Goal: Find specific page/section: Find specific page/section

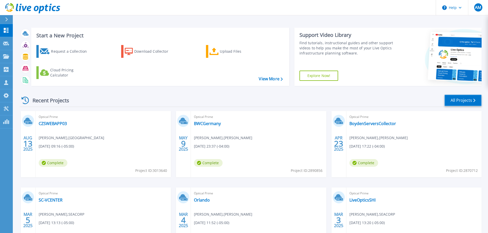
click at [459, 100] on link "All Projects" at bounding box center [463, 101] width 37 height 12
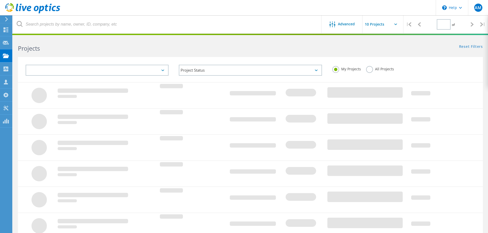
type input "1"
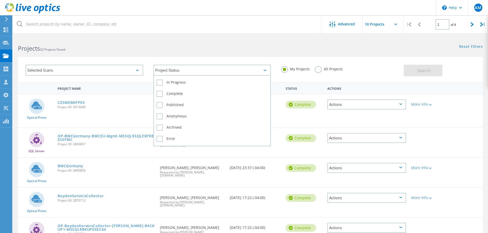
click at [232, 68] on div "Project Status" at bounding box center [212, 70] width 118 height 11
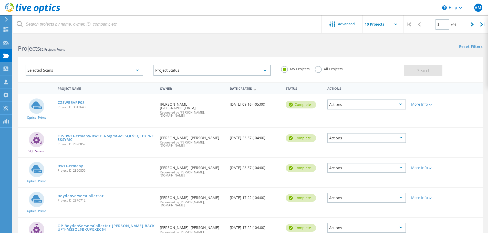
click at [323, 68] on label "All Projects" at bounding box center [329, 68] width 28 height 5
click at [0, 0] on input "All Projects" at bounding box center [0, 0] width 0 height 0
click at [283, 69] on label "My Projects" at bounding box center [295, 68] width 29 height 5
click at [0, 0] on input "My Projects" at bounding box center [0, 0] width 0 height 0
click at [356, 69] on div "My Projects All Projects" at bounding box center [340, 69] width 128 height 19
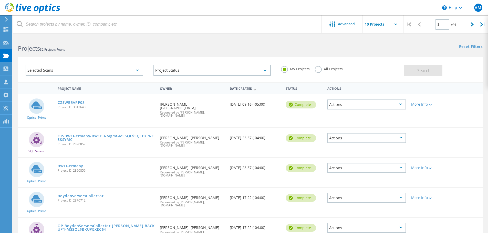
click at [202, 62] on div "Project Status In Progress Complete Published Anonymous Archived Error" at bounding box center [212, 70] width 128 height 21
